Goal: Task Accomplishment & Management: Manage account settings

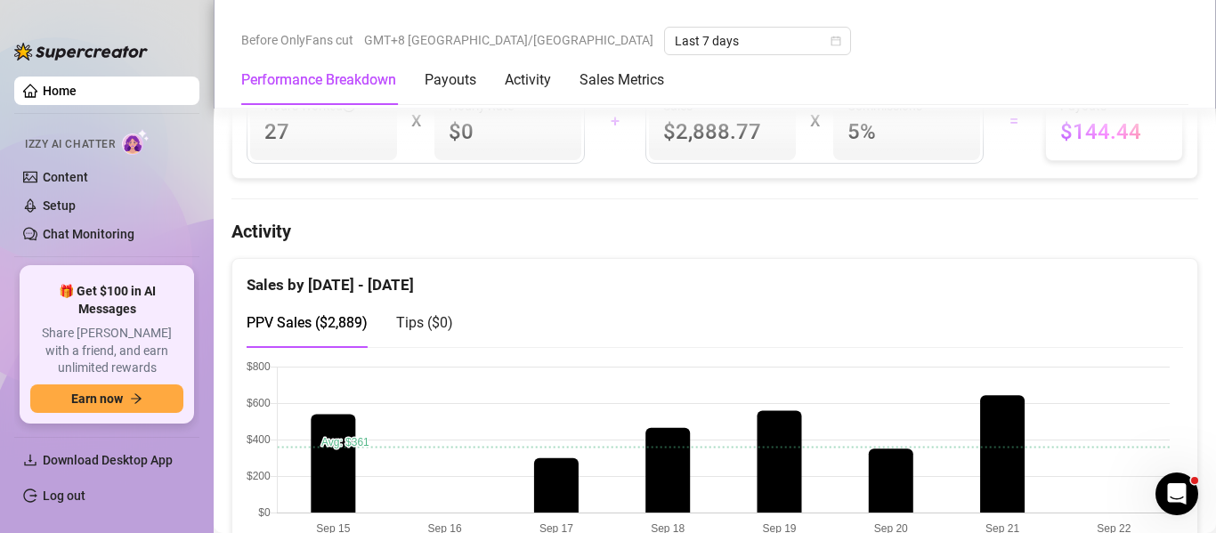
scroll to position [890, 0]
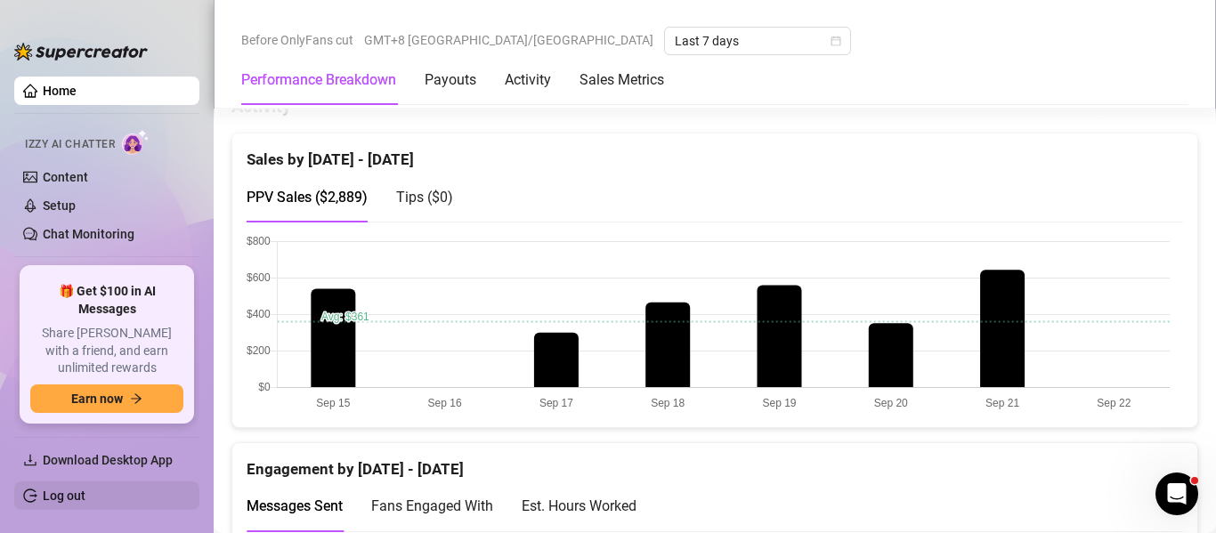
click at [85, 494] on link "Log out" at bounding box center [64, 496] width 43 height 14
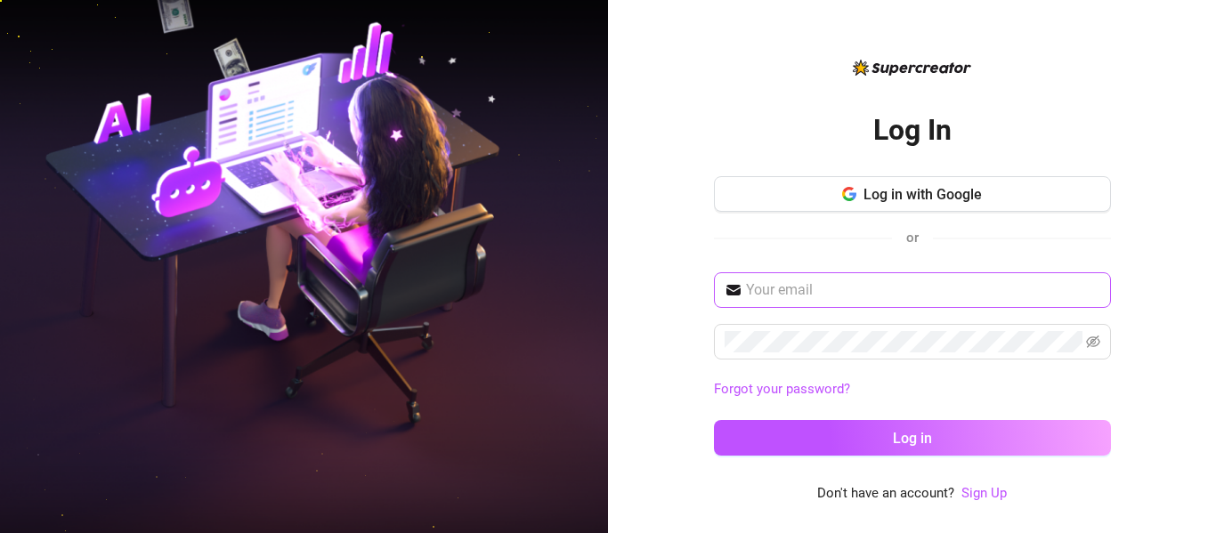
click at [982, 279] on span at bounding box center [912, 290] width 397 height 36
click at [978, 288] on input "text" at bounding box center [923, 289] width 354 height 21
type input "[EMAIL_ADDRESS][DOMAIN_NAME]"
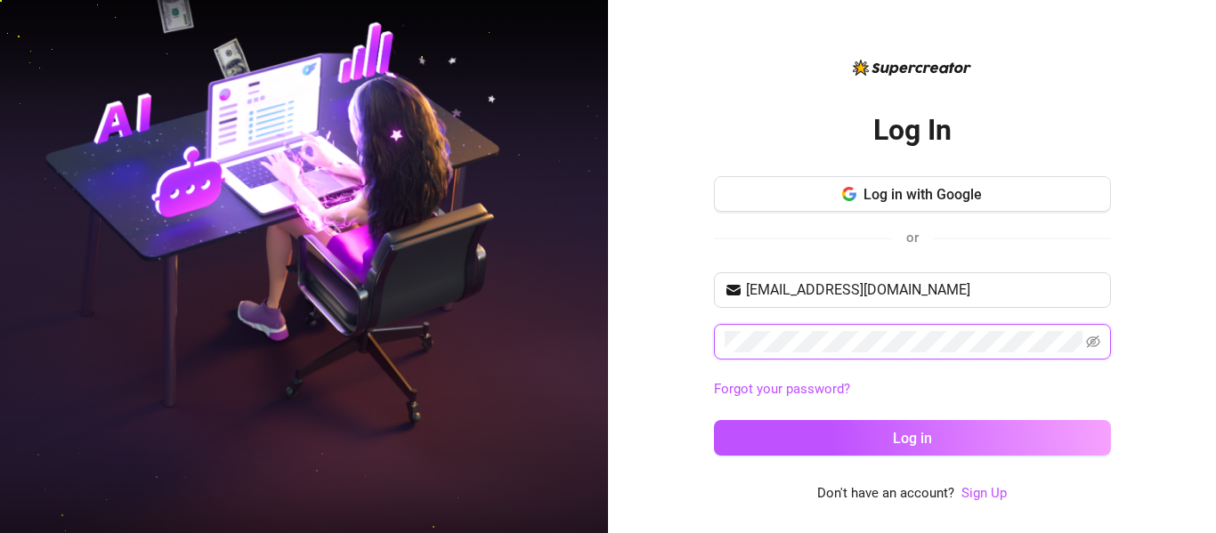
click at [714, 420] on button "Log in" at bounding box center [912, 438] width 397 height 36
